Goal: Task Accomplishment & Management: Manage account settings

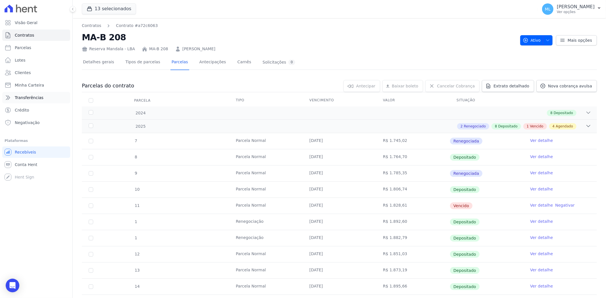
scroll to position [63, 0]
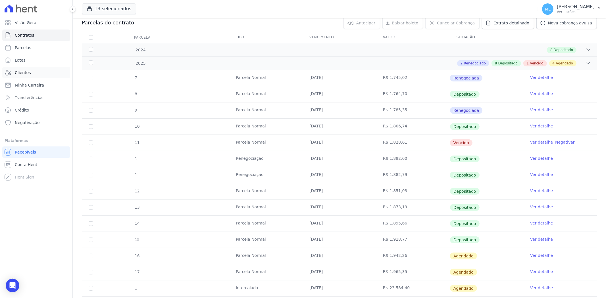
click at [42, 74] on link "Clientes" at bounding box center [36, 72] width 68 height 11
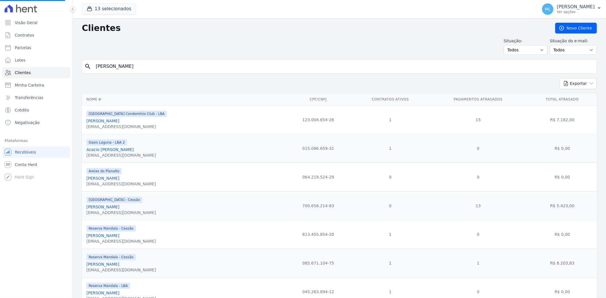
click at [134, 66] on input "[PERSON_NAME]" at bounding box center [343, 66] width 502 height 11
drag, startPoint x: 164, startPoint y: 60, endPoint x: 37, endPoint y: 69, distance: 126.9
click at [37, 69] on div "Visão Geral Contratos [GEOGRAPHIC_DATA] Lotes Clientes Minha Carteira Transferê…" at bounding box center [303, 149] width 606 height 298
click at [168, 66] on input "search" at bounding box center [343, 66] width 502 height 11
type input "[PERSON_NAME]"
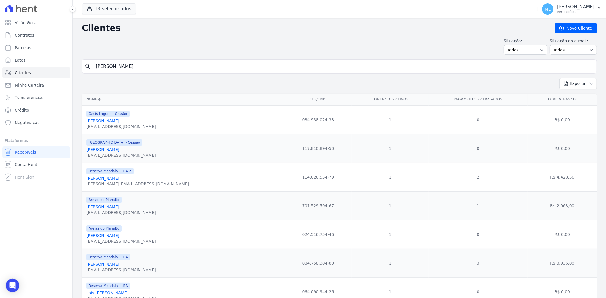
click at [168, 66] on input "[PERSON_NAME]" at bounding box center [343, 66] width 502 height 11
type input "[PERSON_NAME]"
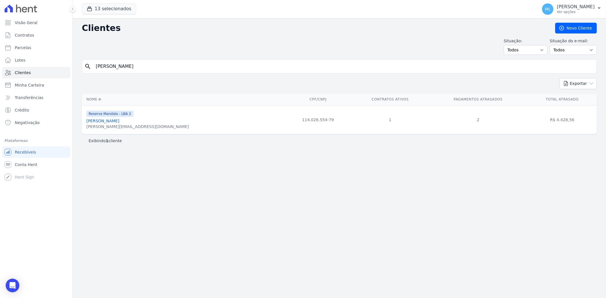
click at [119, 122] on link "[PERSON_NAME]" at bounding box center [102, 121] width 33 height 5
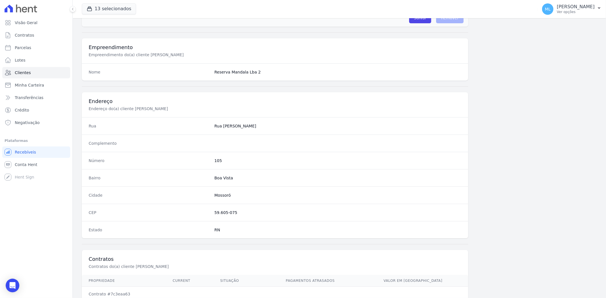
scroll to position [234, 0]
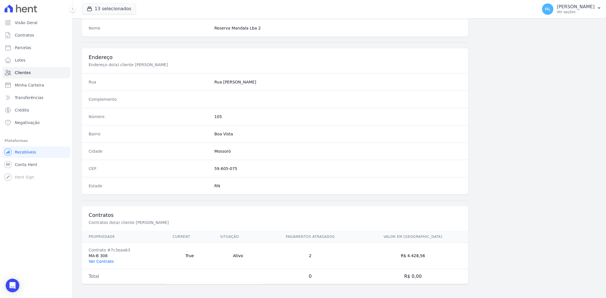
click at [98, 260] on link "Ver Contrato" at bounding box center [101, 261] width 25 height 5
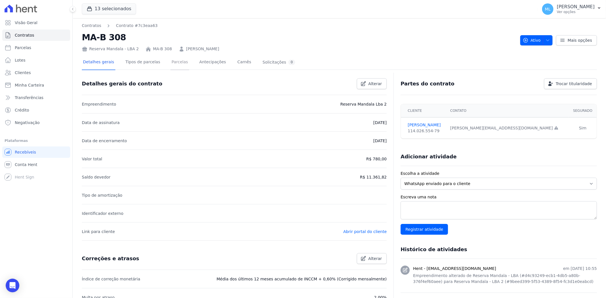
click at [175, 61] on link "Parcelas" at bounding box center [179, 62] width 19 height 15
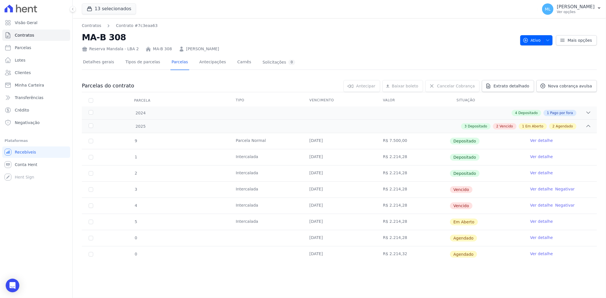
click at [376, 182] on tr "3 [GEOGRAPHIC_DATA] [DATE] R$ 2.214,28 [GEOGRAPHIC_DATA] Ver detalhe Negativar" at bounding box center [339, 189] width 515 height 16
click at [540, 191] on link "Ver detalhe" at bounding box center [541, 189] width 23 height 6
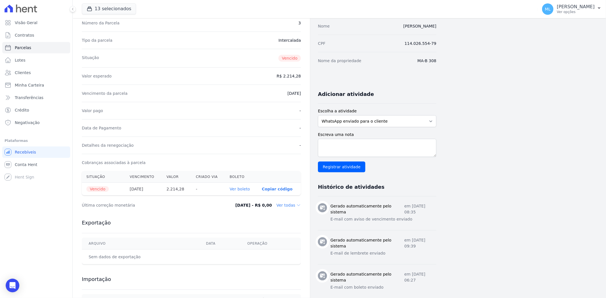
scroll to position [63, 0]
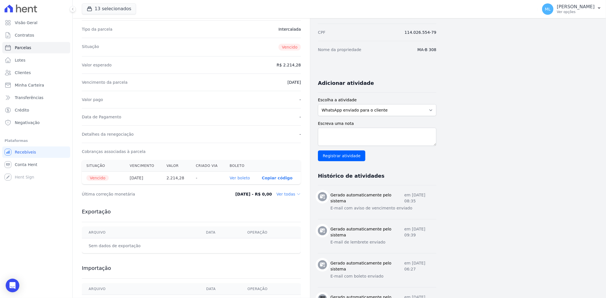
click at [243, 177] on link "Ver boleto" at bounding box center [240, 178] width 20 height 5
click at [43, 70] on link "Clientes" at bounding box center [36, 72] width 68 height 11
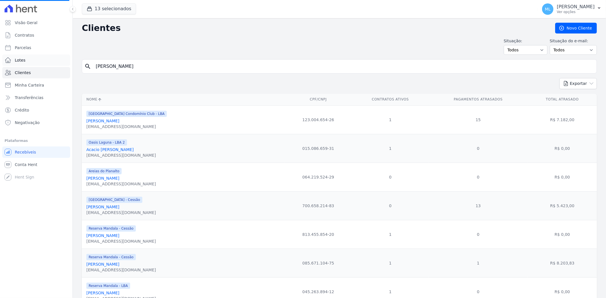
drag, startPoint x: 155, startPoint y: 63, endPoint x: 67, endPoint y: 61, distance: 88.6
click at [67, 61] on div "Visão Geral Contratos [GEOGRAPHIC_DATA] Lotes Clientes Minha Carteira Transferê…" at bounding box center [303, 149] width 606 height 298
click at [104, 67] on input "search" at bounding box center [343, 66] width 502 height 11
type input "[PERSON_NAME]"
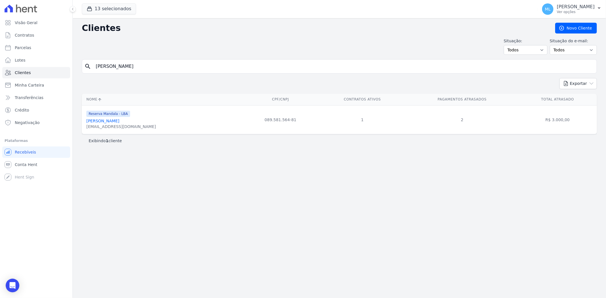
click at [138, 114] on div "Reserva Mandala - LBA" at bounding box center [121, 113] width 70 height 7
click at [119, 120] on link "[PERSON_NAME]" at bounding box center [102, 121] width 33 height 5
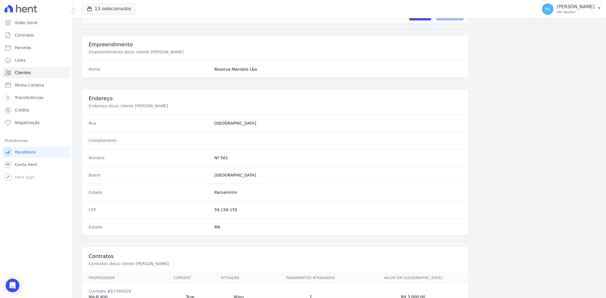
scroll to position [234, 0]
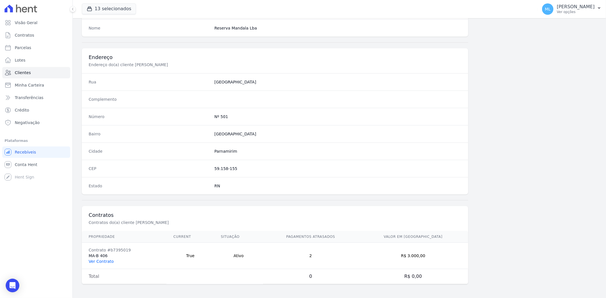
click at [108, 261] on link "Ver Contrato" at bounding box center [101, 261] width 25 height 5
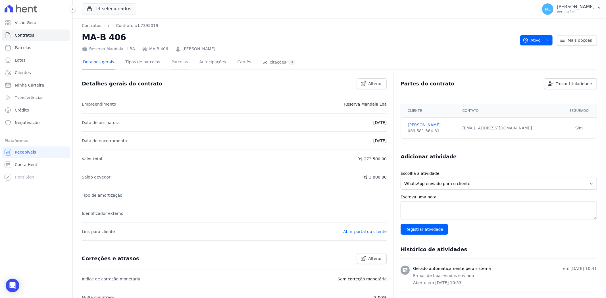
click at [176, 68] on link "Parcelas" at bounding box center [179, 62] width 19 height 15
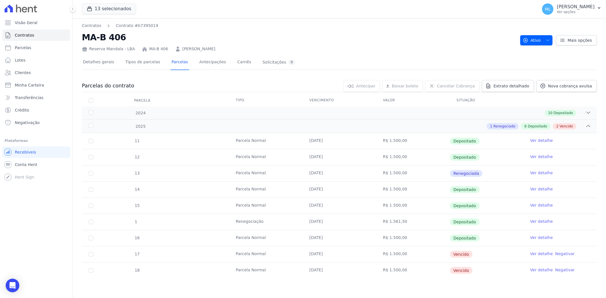
click at [536, 256] on link "Ver detalhe" at bounding box center [541, 254] width 23 height 6
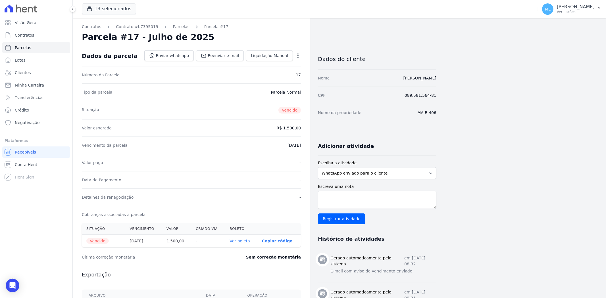
click at [240, 241] on link "Ver boleto" at bounding box center [240, 241] width 20 height 5
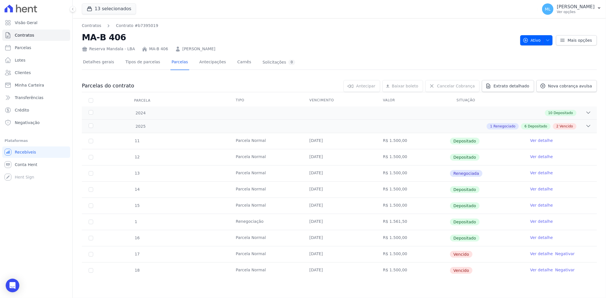
click at [538, 269] on link "Ver detalhe" at bounding box center [541, 270] width 23 height 6
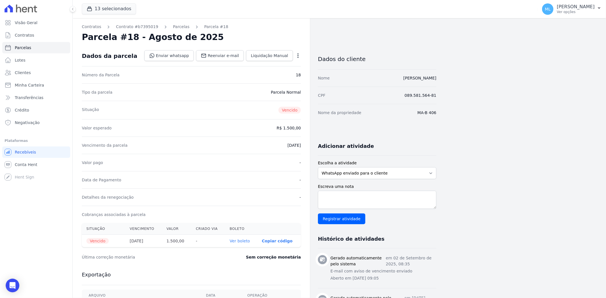
click at [244, 241] on link "Ver boleto" at bounding box center [240, 241] width 20 height 5
click at [176, 26] on link "Parcelas" at bounding box center [181, 27] width 16 height 6
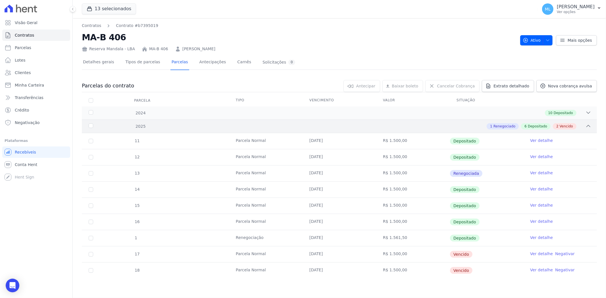
click at [197, 122] on div "2025 1 Renegociado 6 Depositado 2 Vencido" at bounding box center [339, 126] width 515 height 13
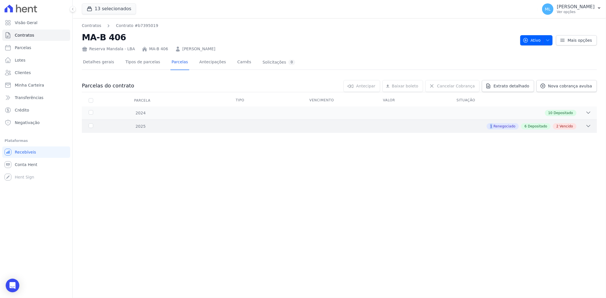
click at [197, 122] on div "2025 1 Renegociado 6 Depositado 2 Vencido" at bounding box center [339, 126] width 515 height 13
